Goal: Transaction & Acquisition: Purchase product/service

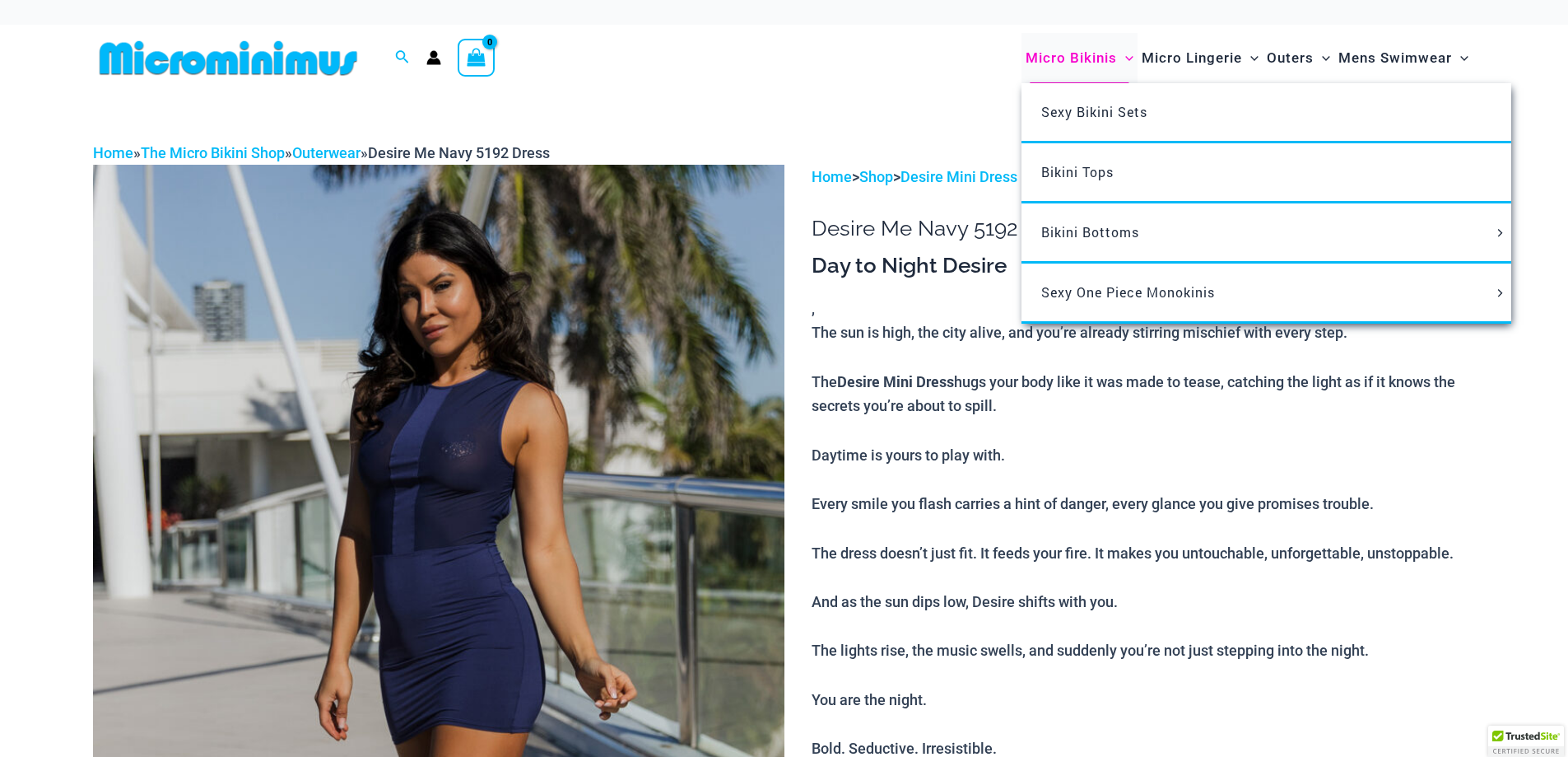
type input "**********"
click at [1091, 60] on span "Micro Bikinis" at bounding box center [1070, 58] width 91 height 42
click at [1077, 115] on span "Sexy Bikini Sets" at bounding box center [1095, 112] width 107 height 17
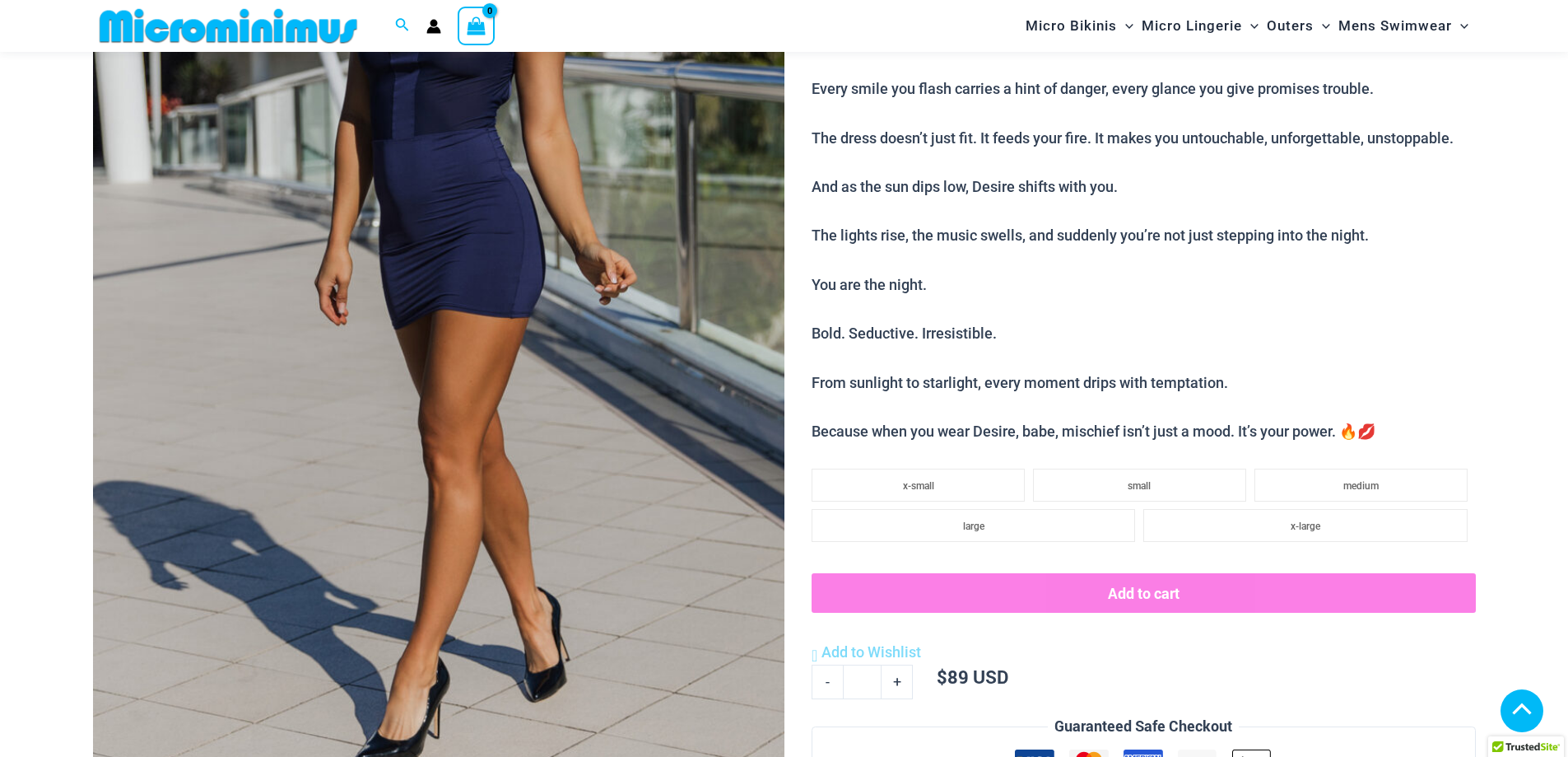
scroll to position [396, 0]
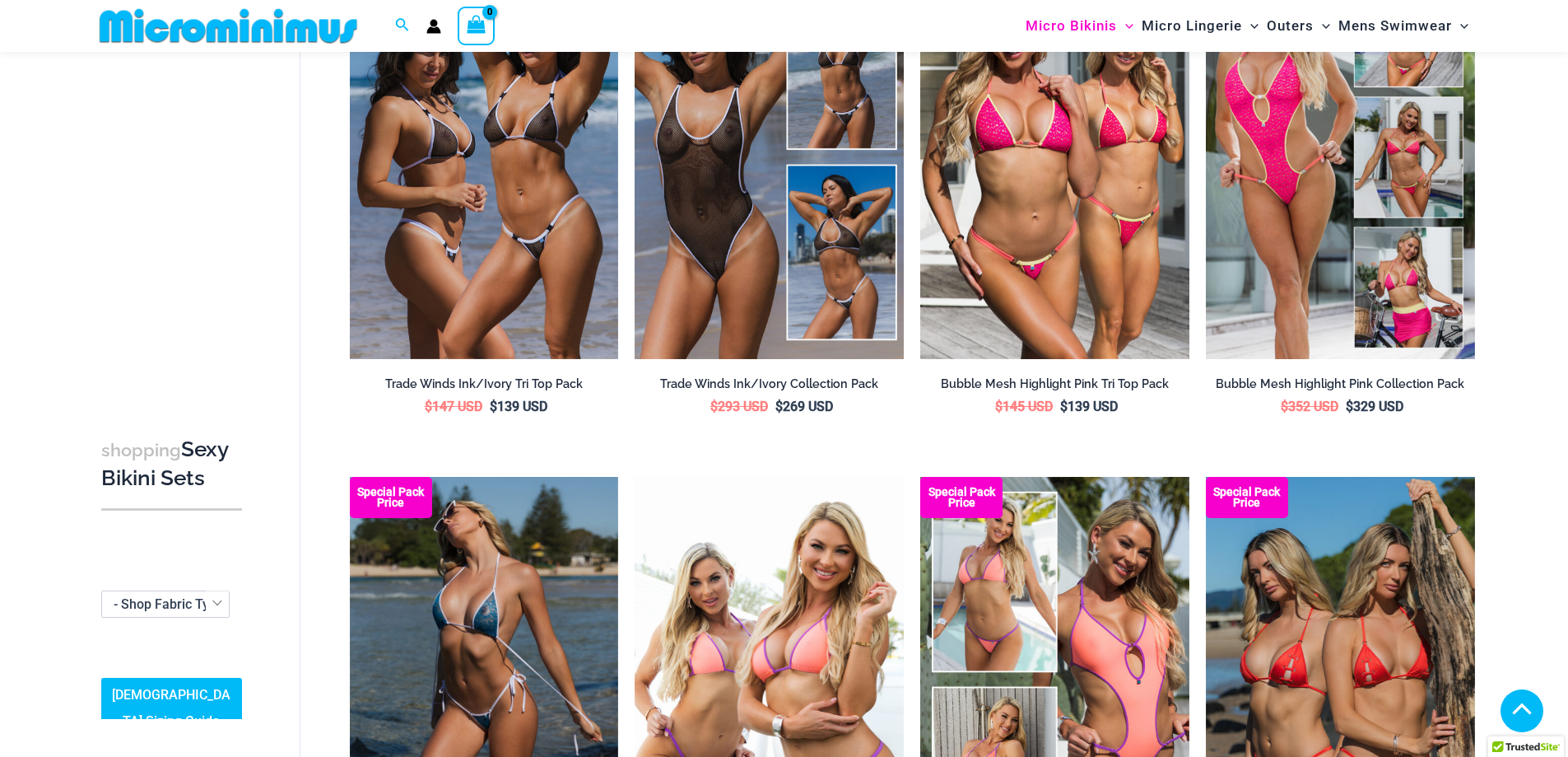
scroll to position [399, 0]
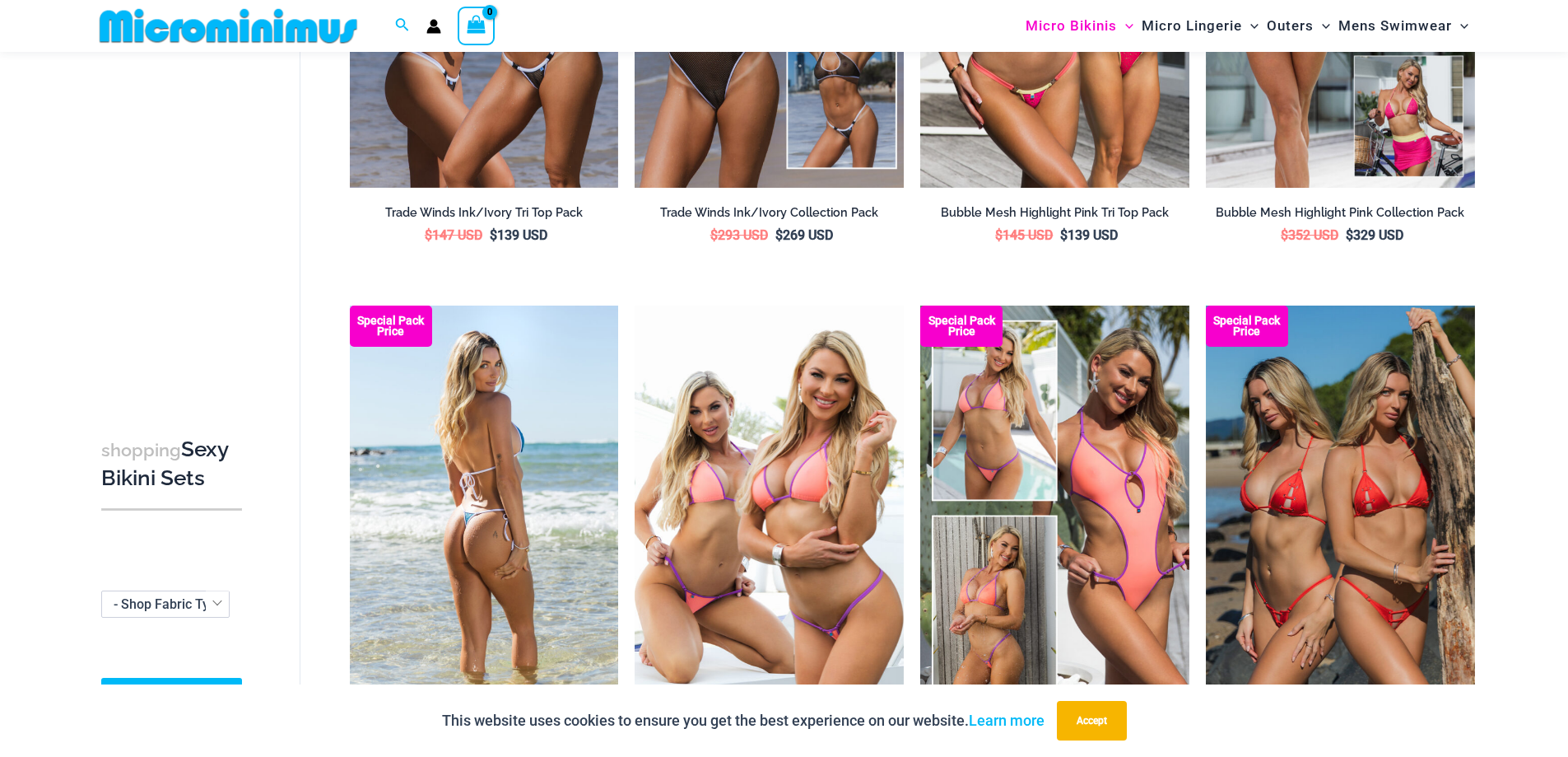
type input "**********"
click at [494, 601] on img at bounding box center [485, 506] width 270 height 403
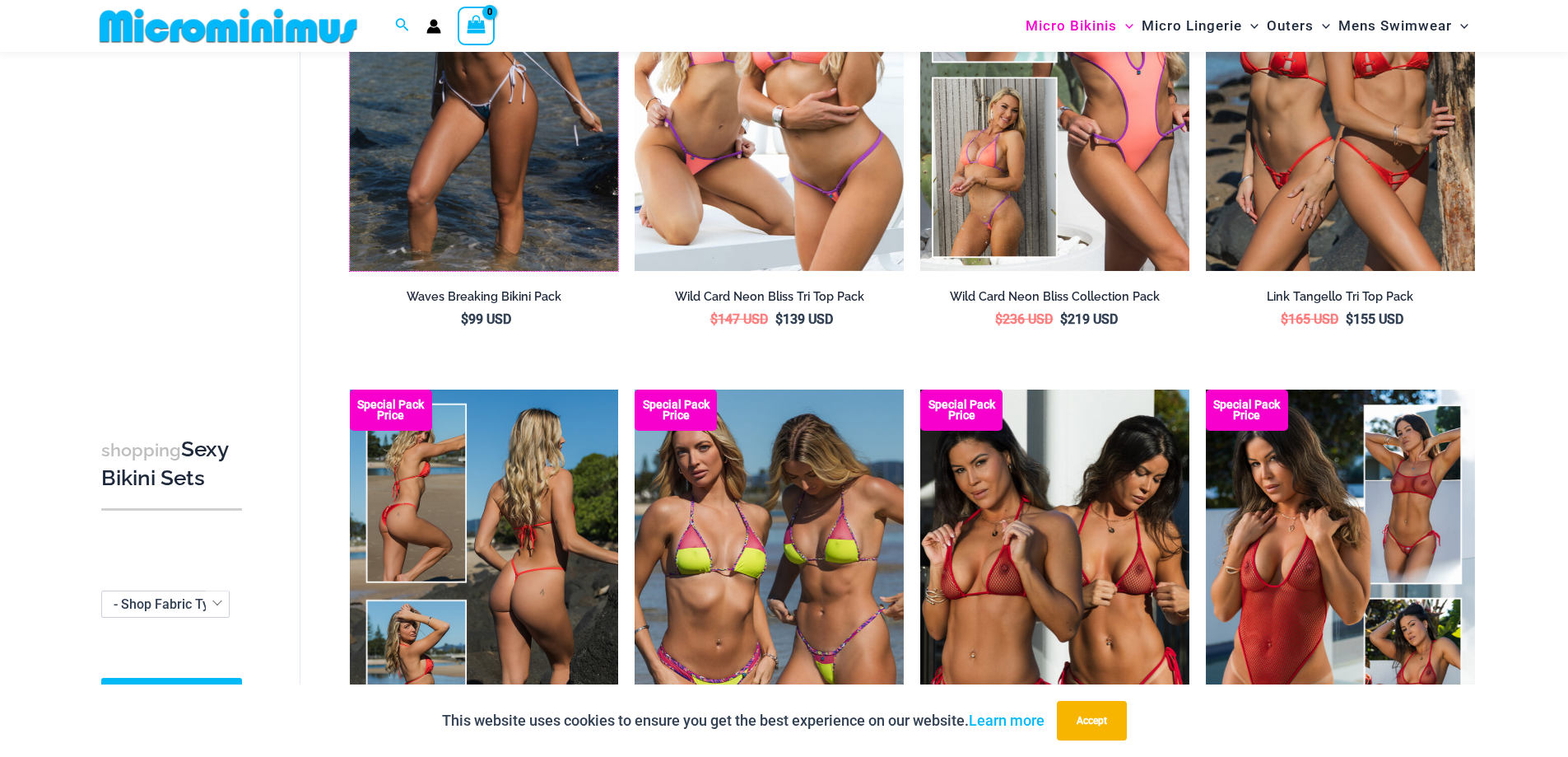
scroll to position [976, 0]
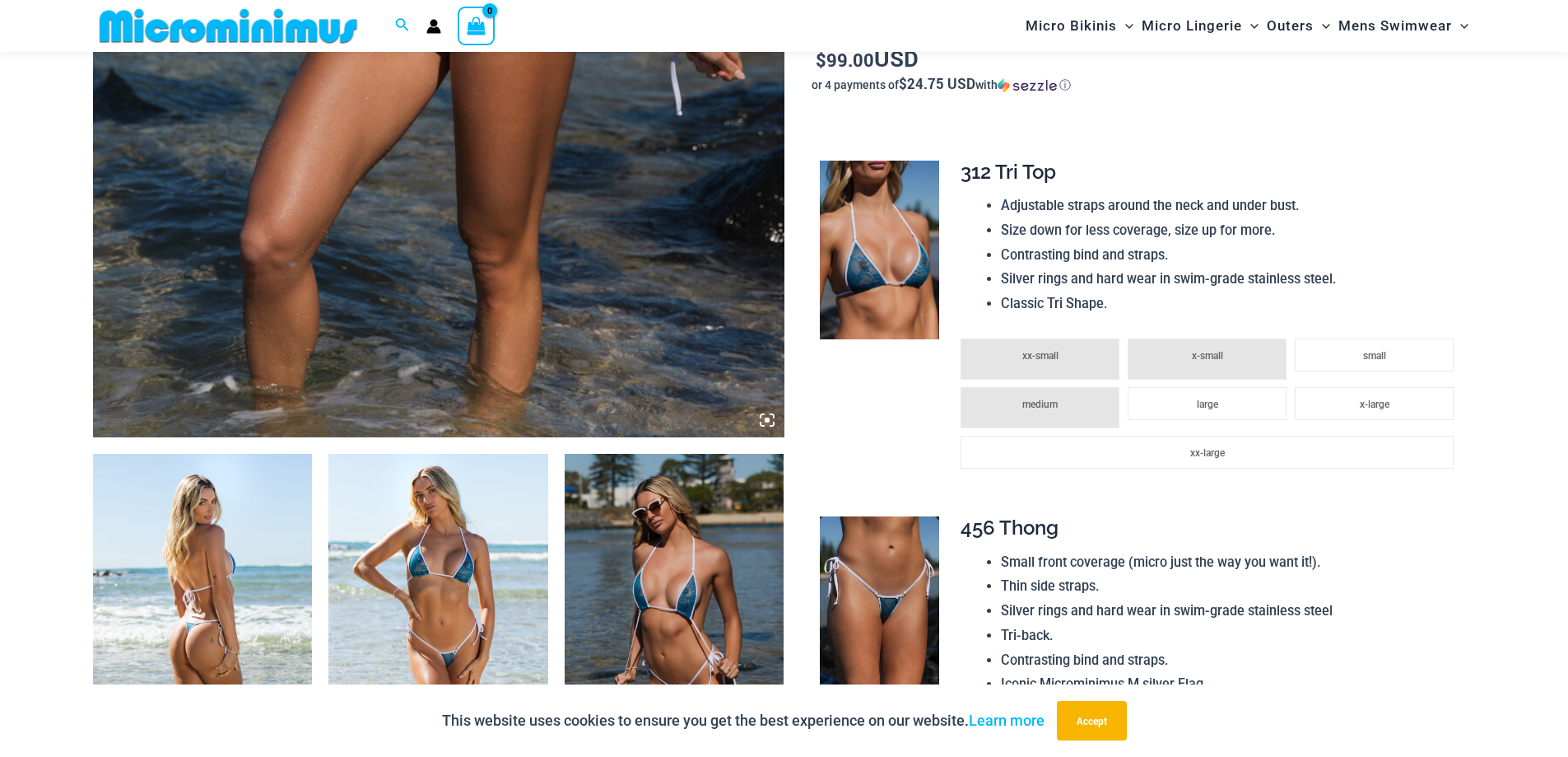
scroll to position [891, 0]
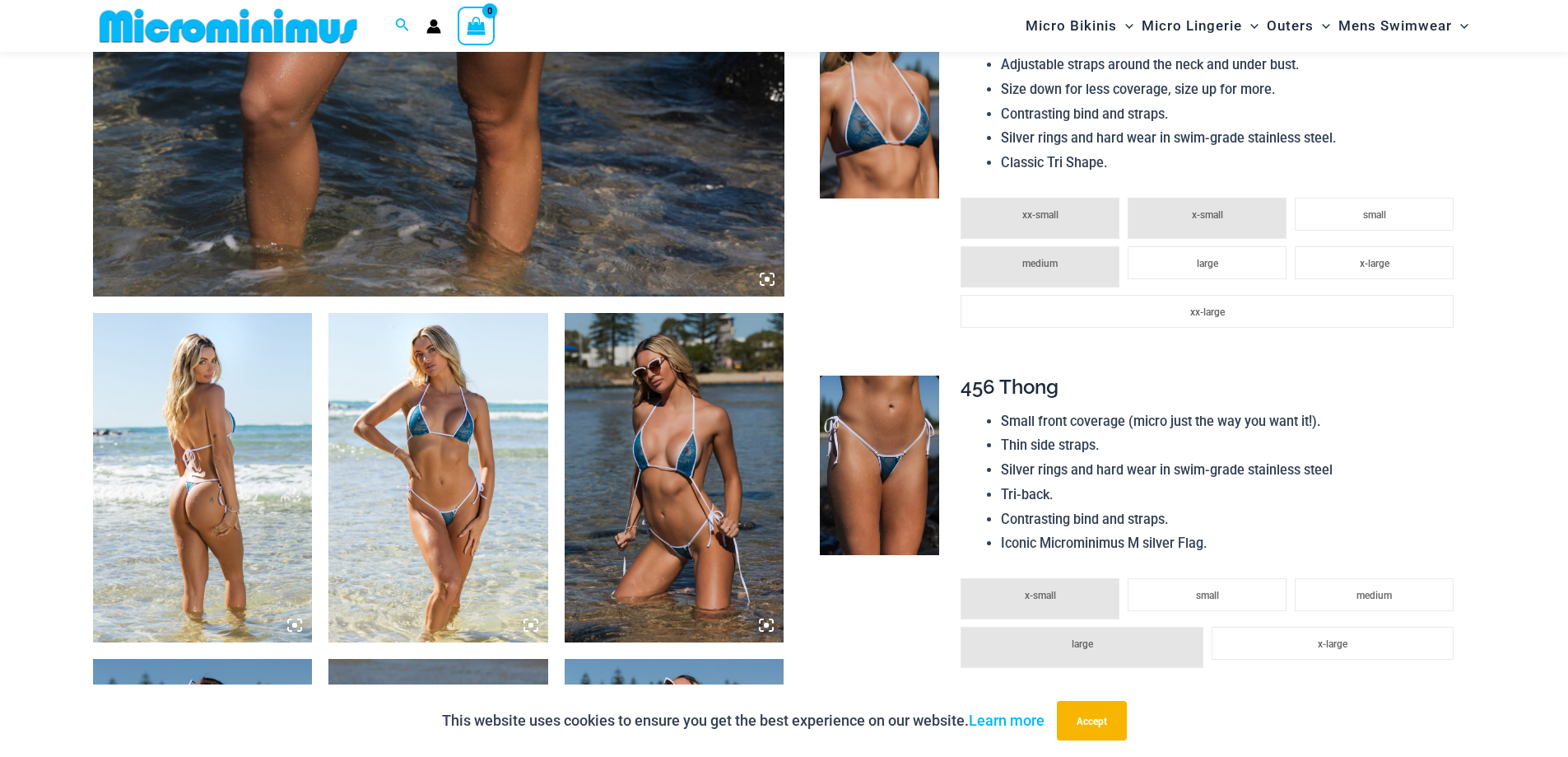
type input "**********"
click at [727, 487] on img at bounding box center [675, 478] width 220 height 330
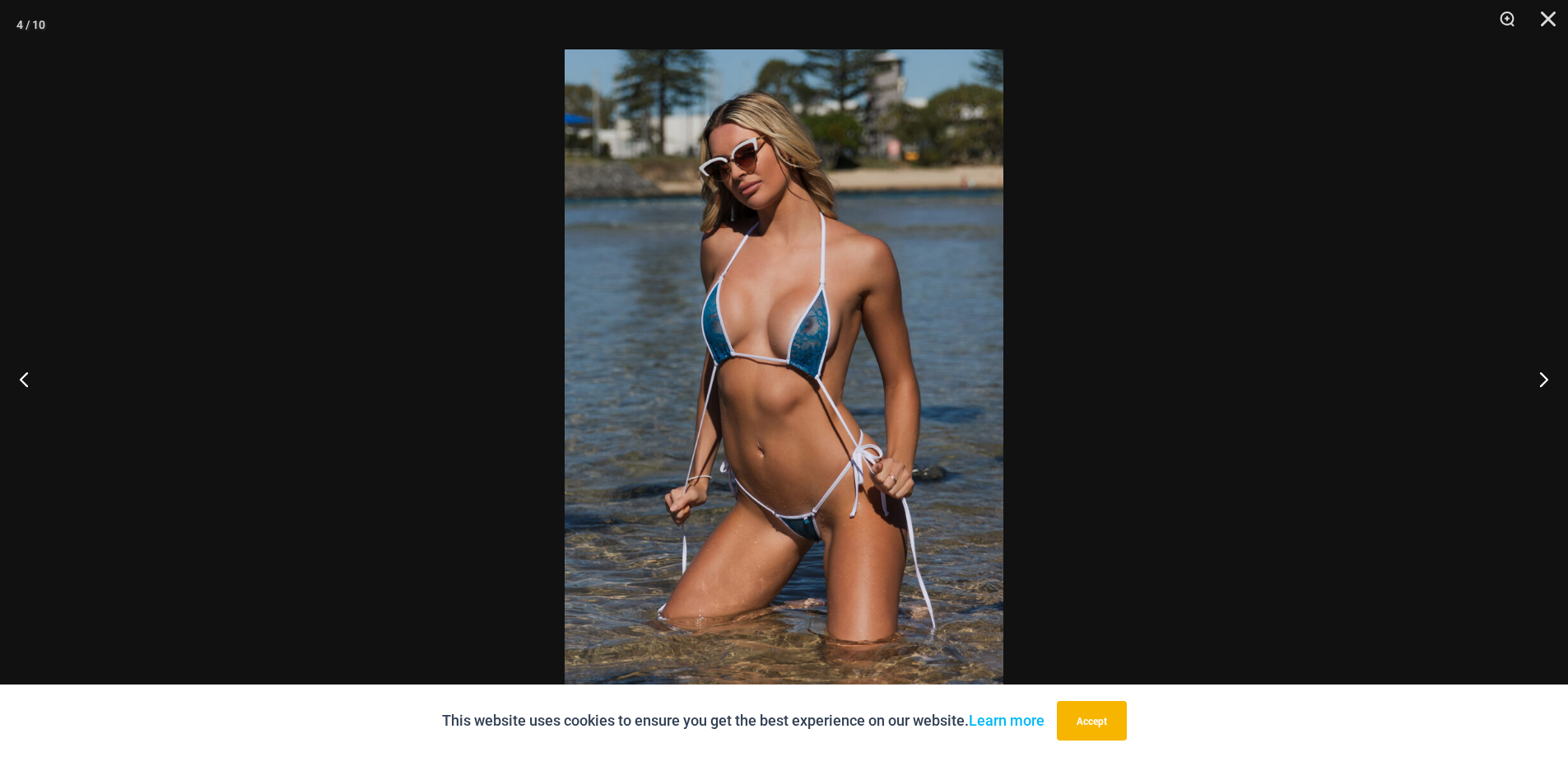
click at [964, 390] on img at bounding box center [784, 378] width 439 height 658
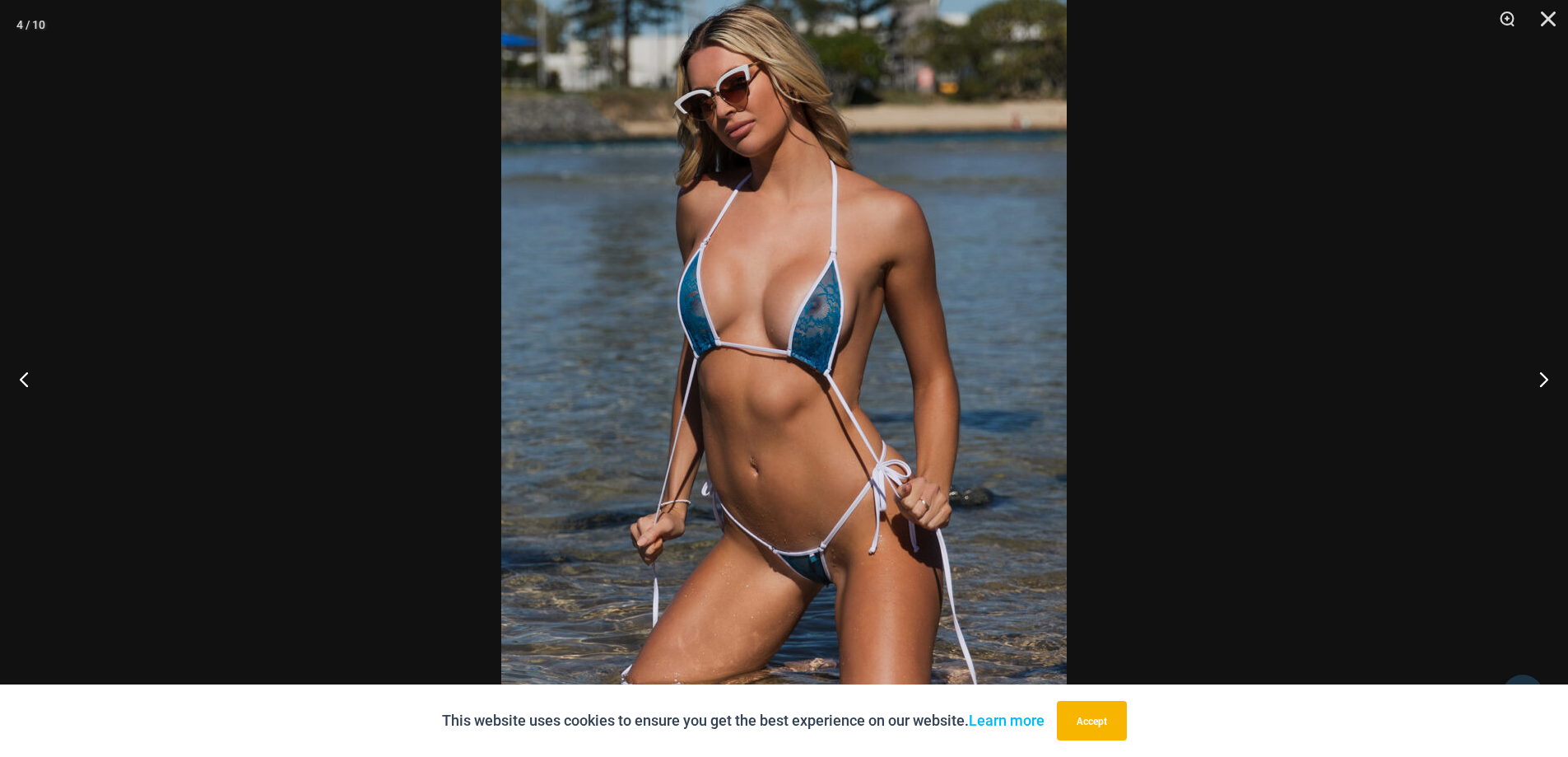
click at [970, 392] on img at bounding box center [784, 375] width 566 height 848
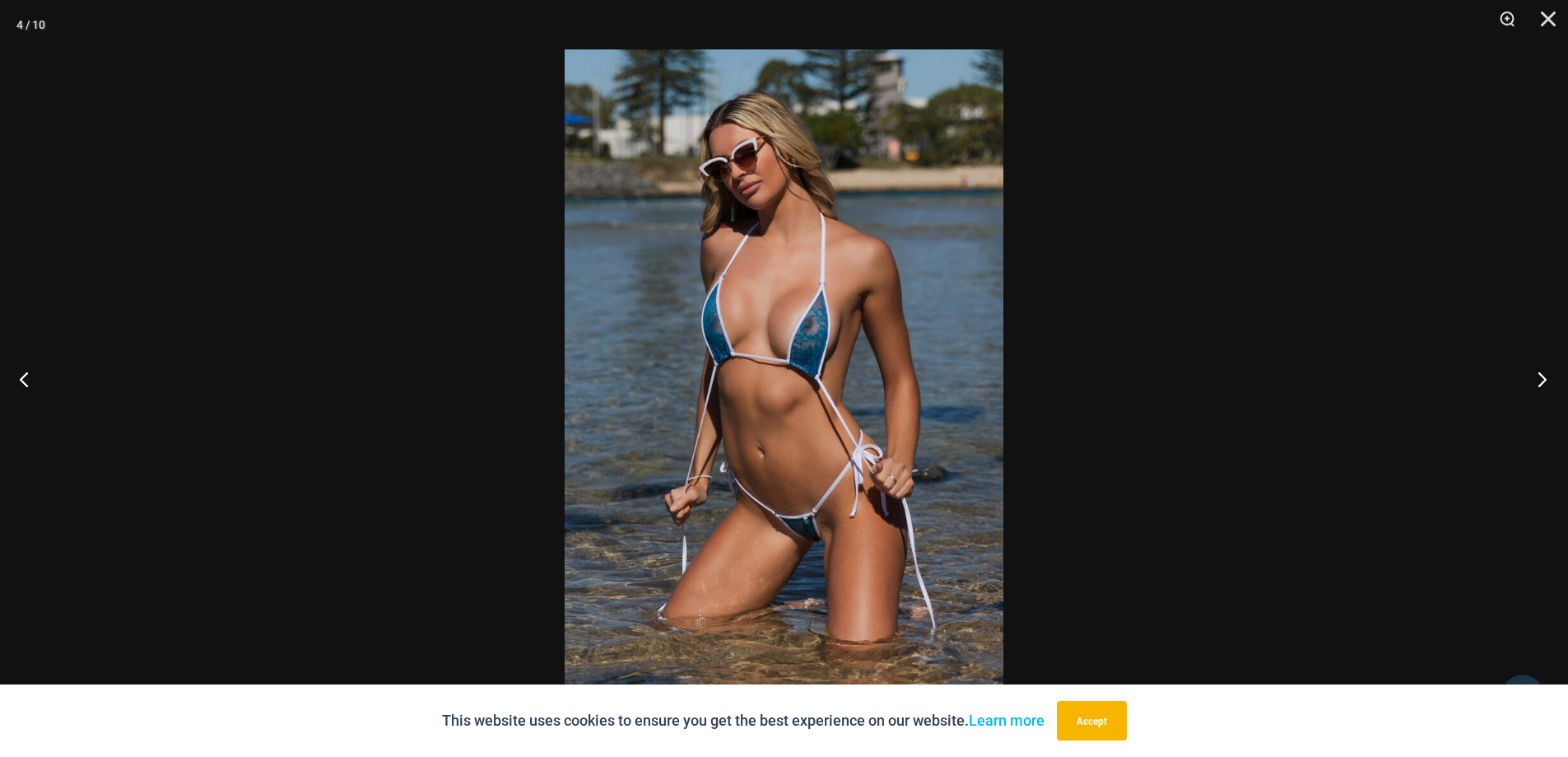
click at [1538, 384] on button "Next" at bounding box center [1537, 378] width 62 height 82
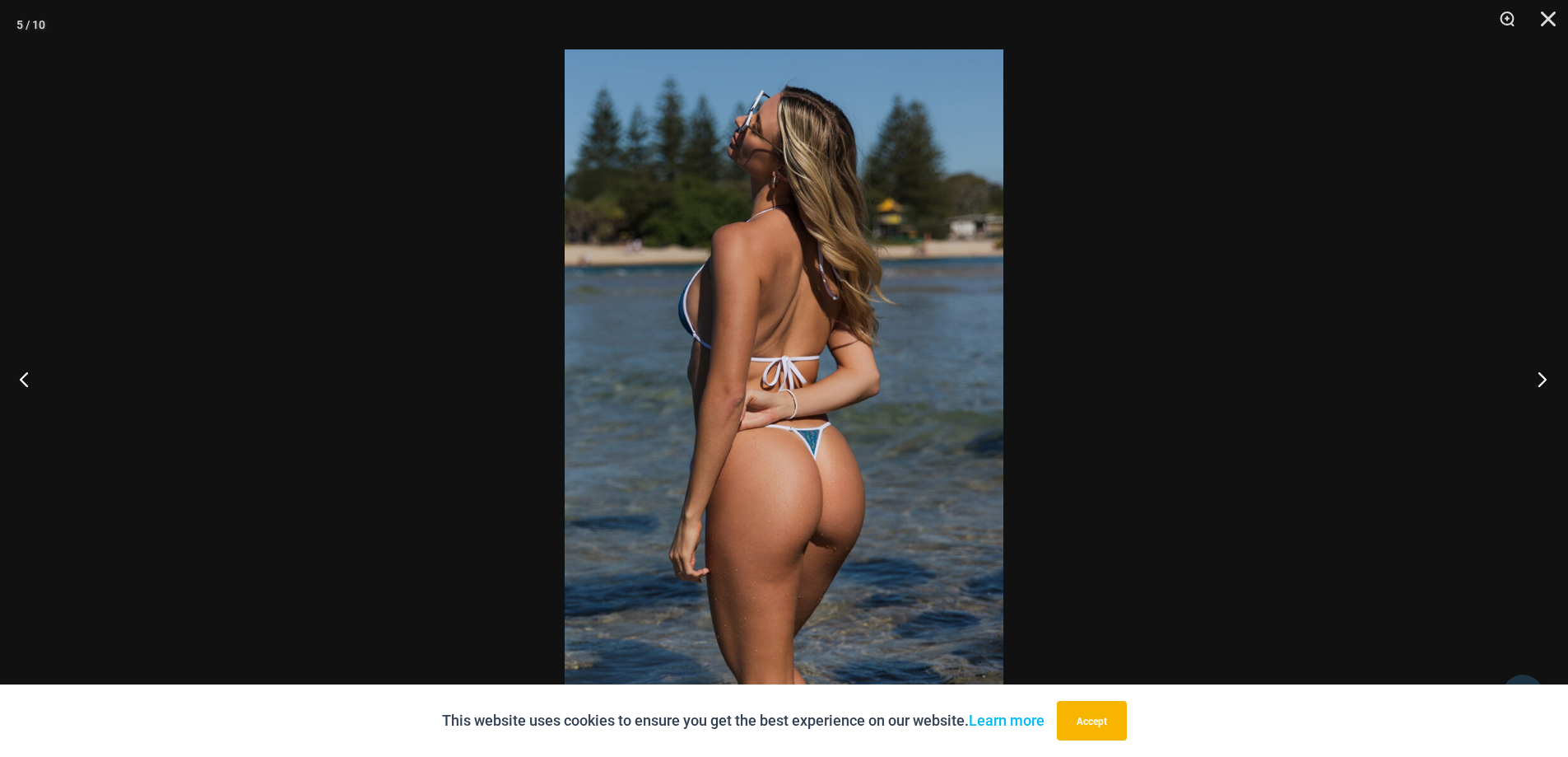
click at [1532, 386] on button "Next" at bounding box center [1537, 378] width 62 height 82
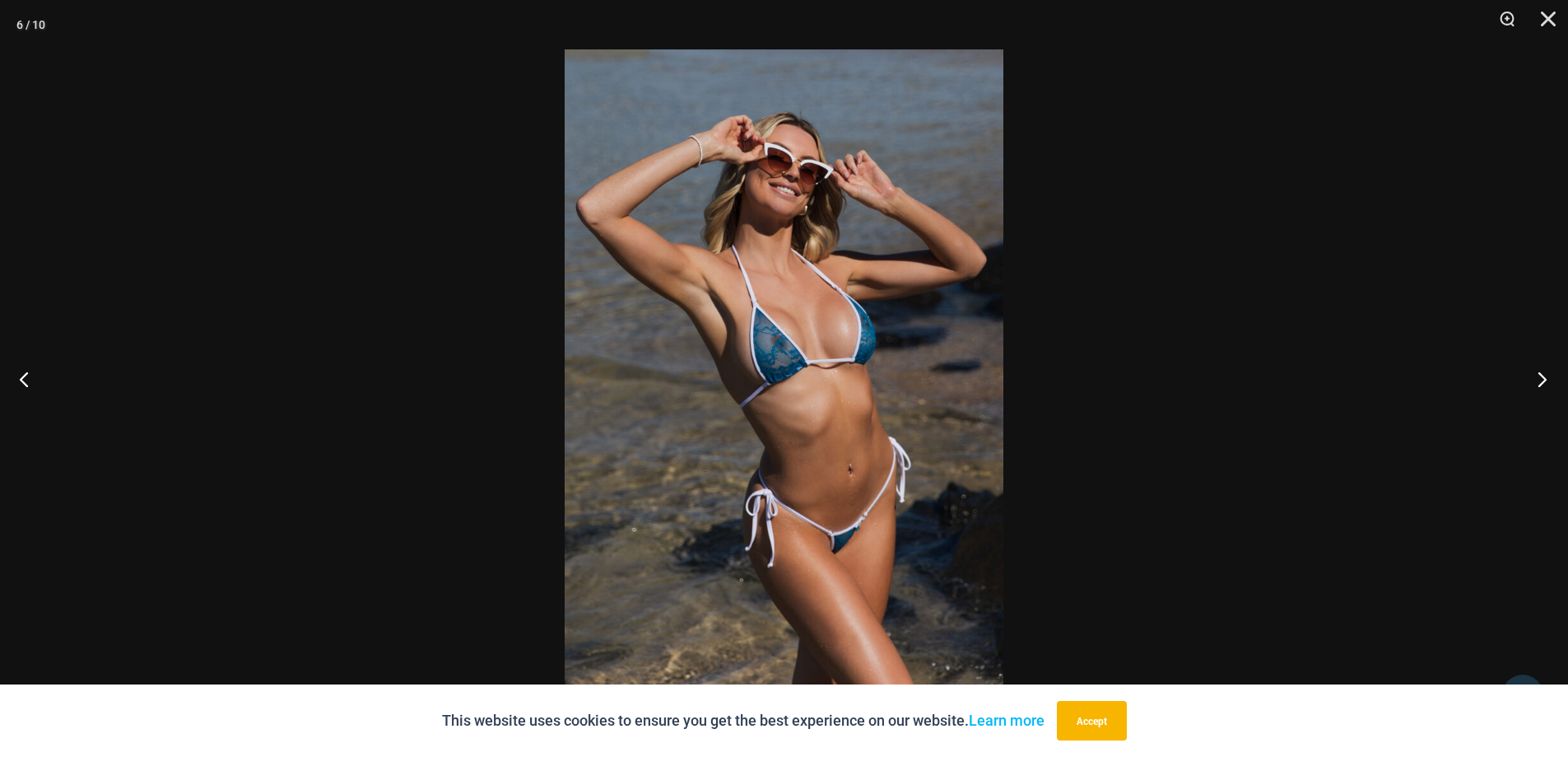
click at [1532, 386] on button "Next" at bounding box center [1537, 378] width 62 height 82
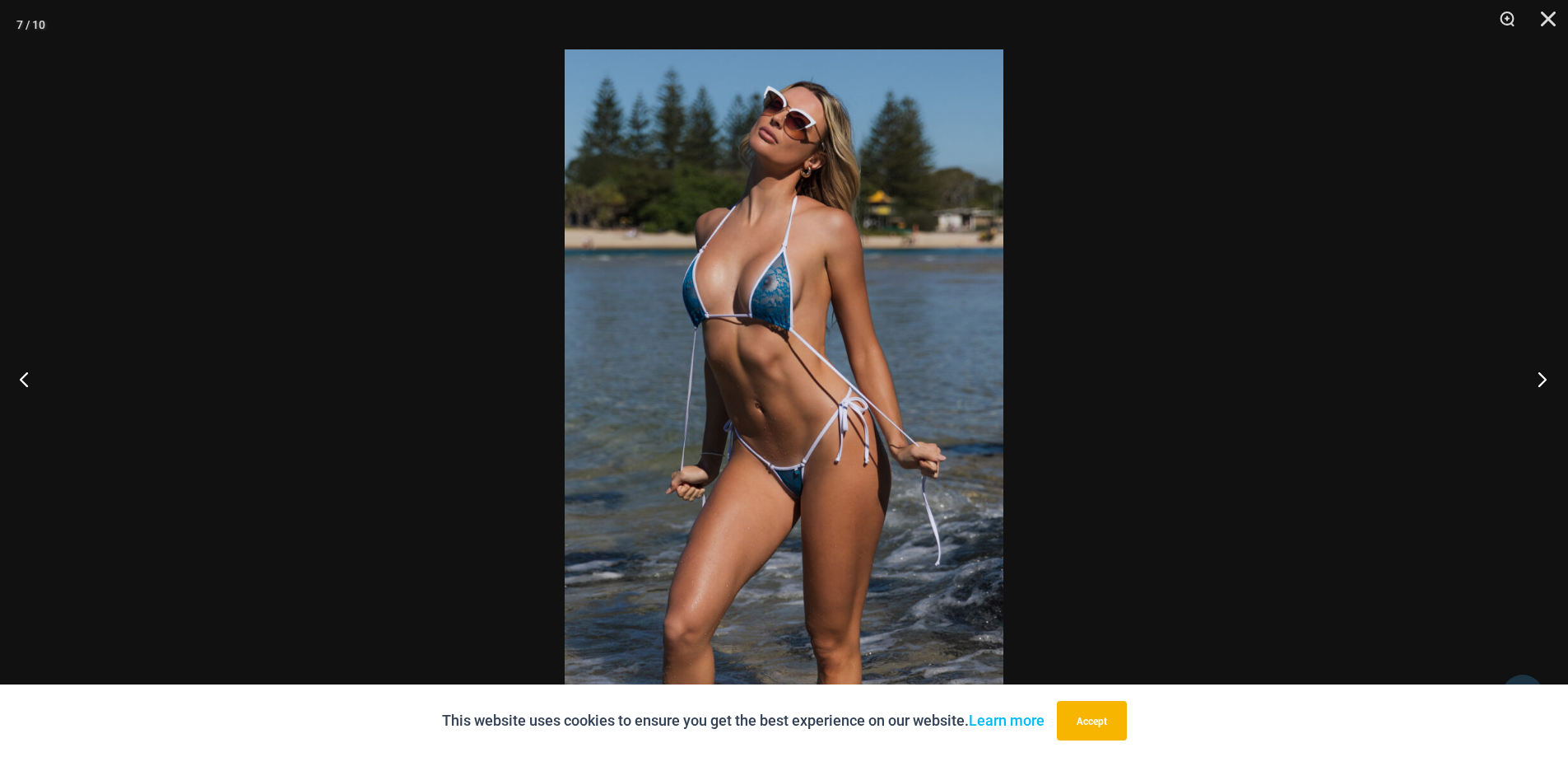
click at [1532, 386] on button "Next" at bounding box center [1537, 378] width 62 height 82
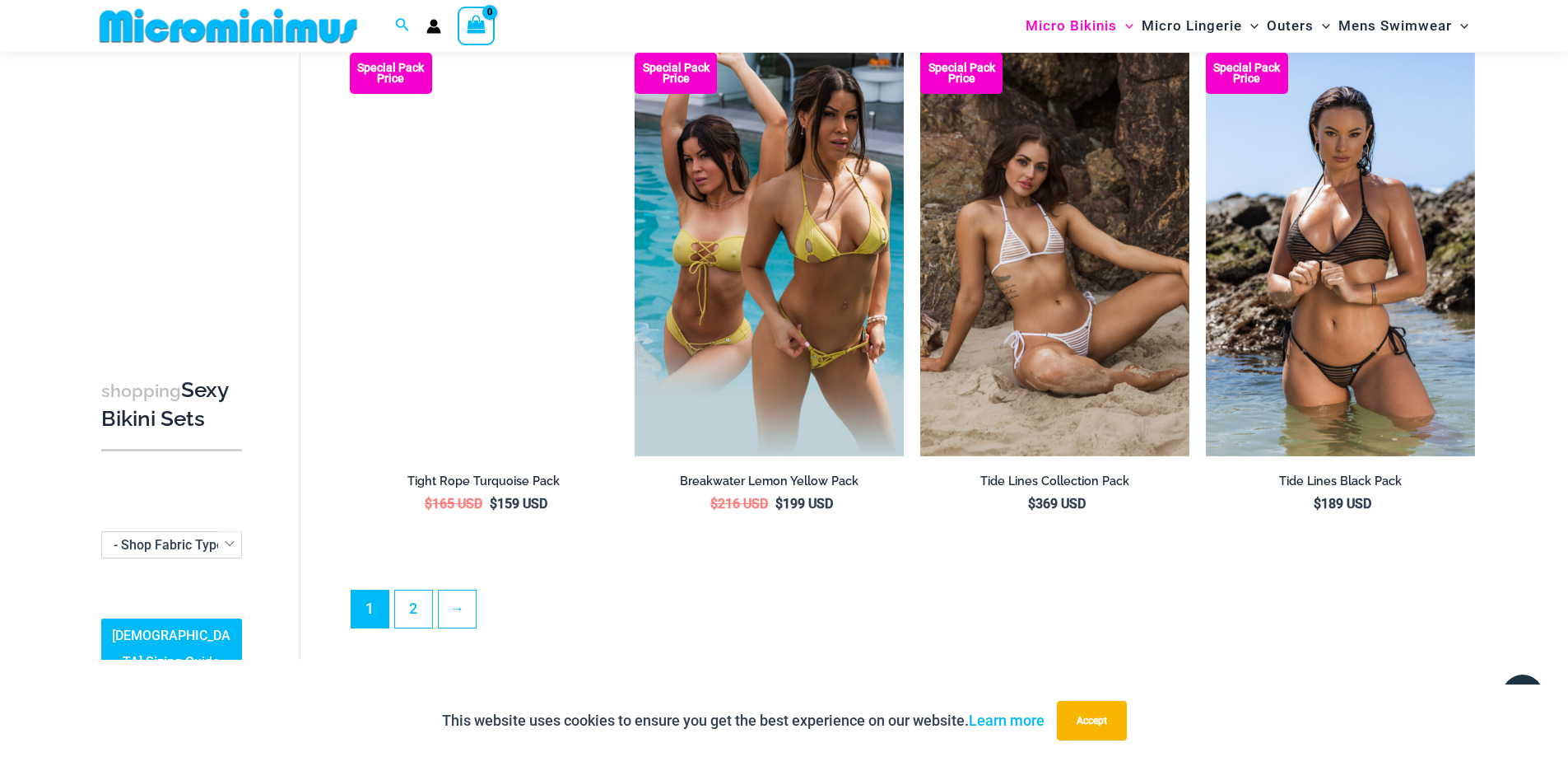
scroll to position [3765, 0]
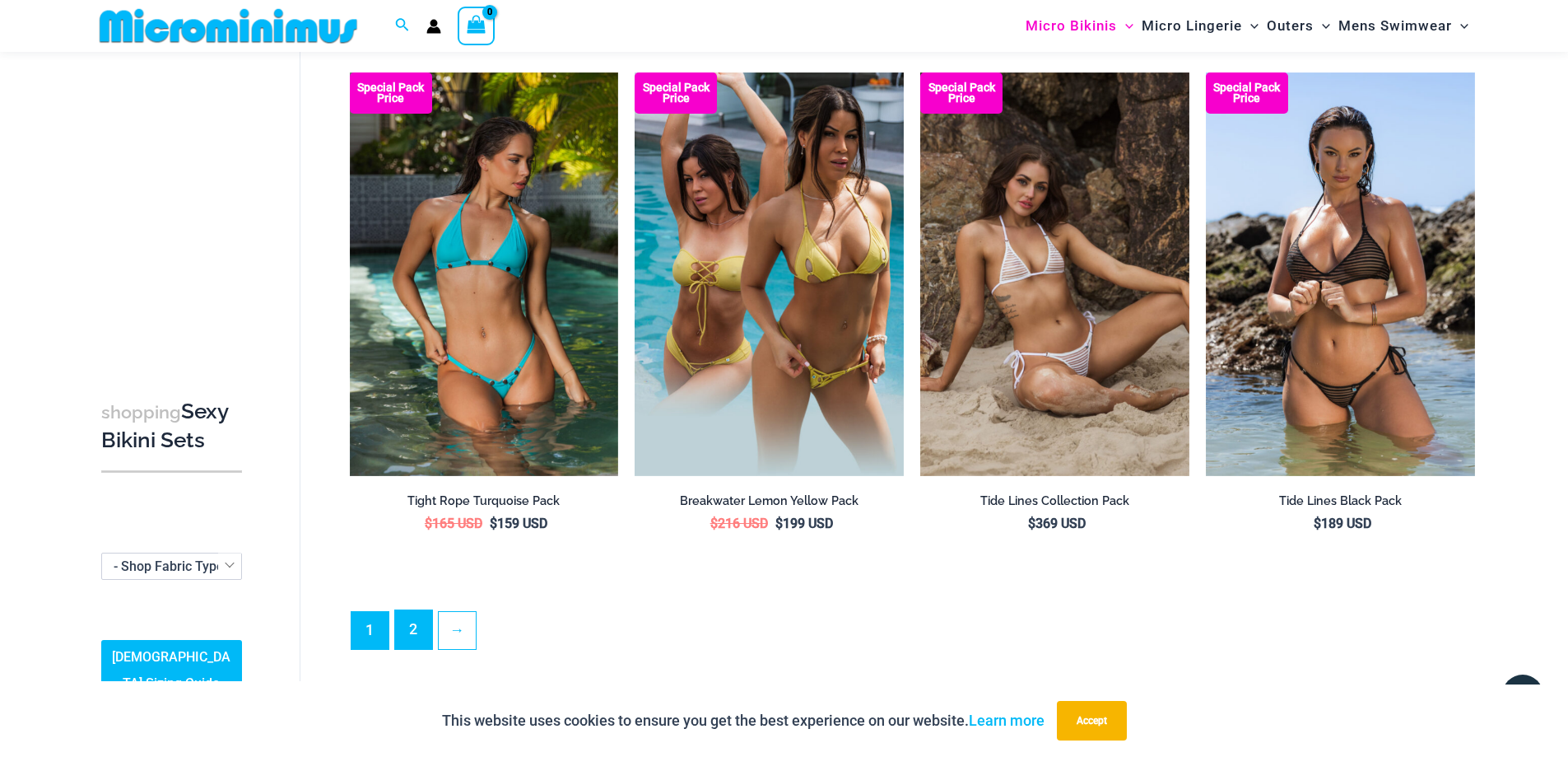
click at [398, 637] on link "2" at bounding box center [413, 630] width 37 height 39
click at [413, 621] on link "2" at bounding box center [413, 630] width 37 height 39
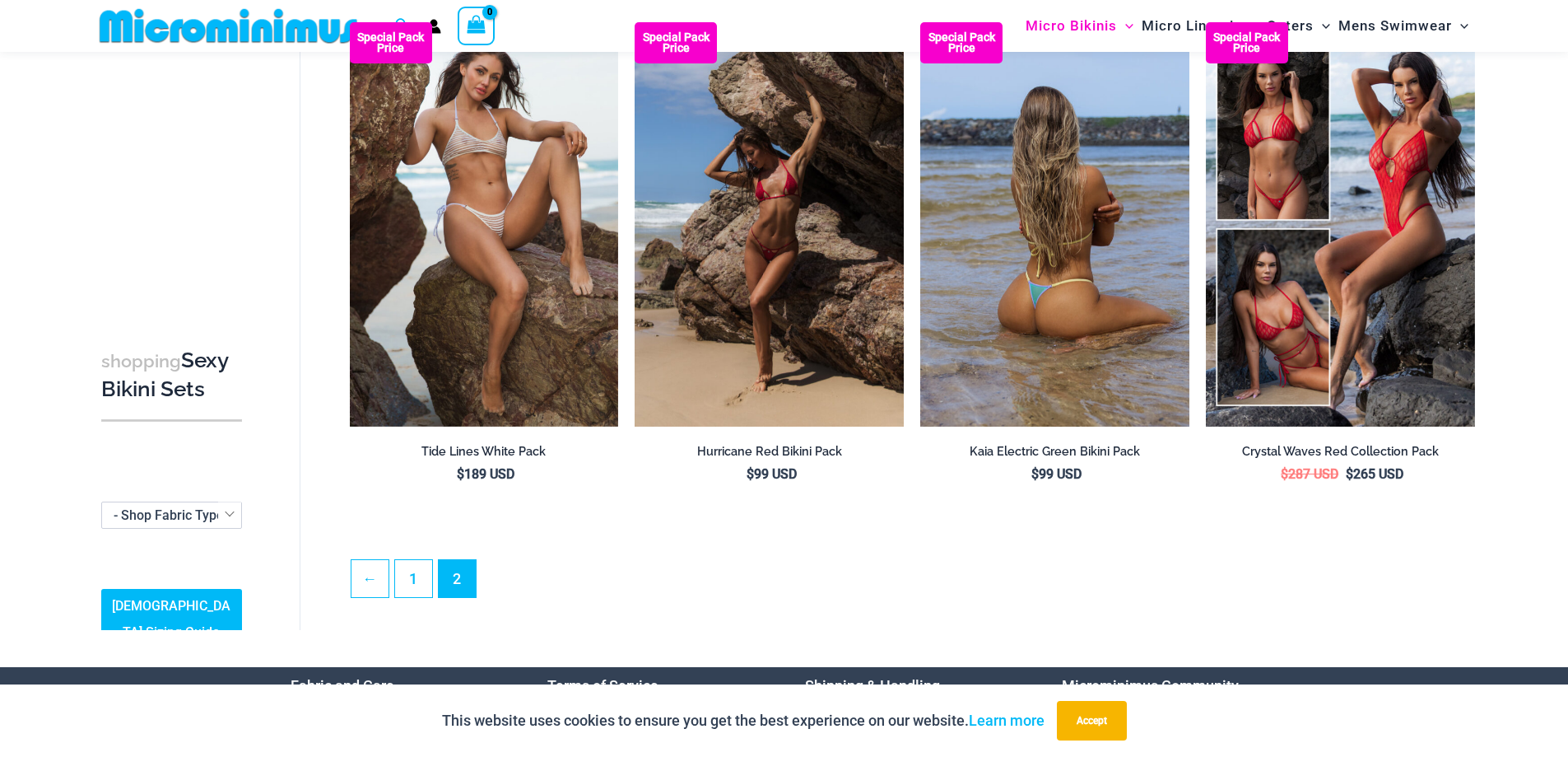
scroll to position [152, 0]
